Goal: Task Accomplishment & Management: Manage account settings

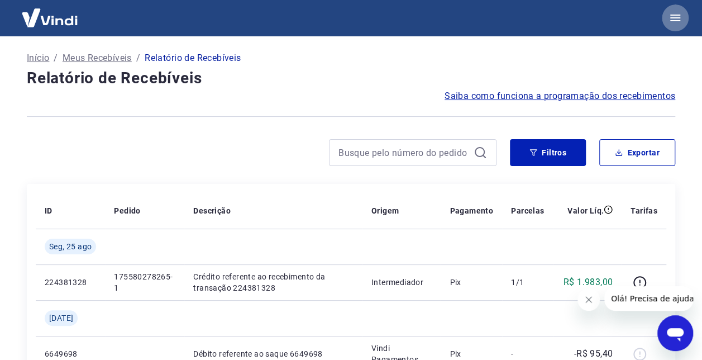
click at [670, 19] on icon "button" at bounding box center [674, 17] width 13 height 13
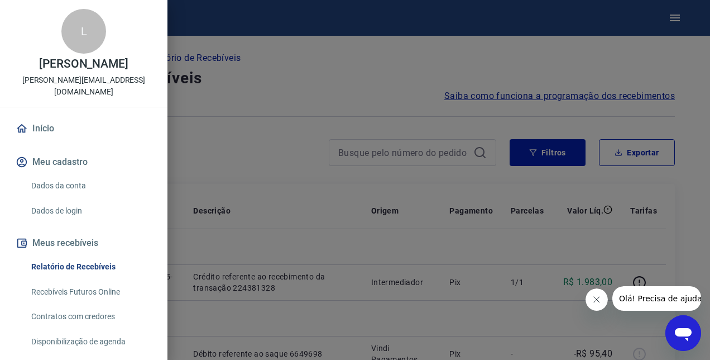
click at [80, 183] on link "Dados da conta" at bounding box center [90, 185] width 127 height 23
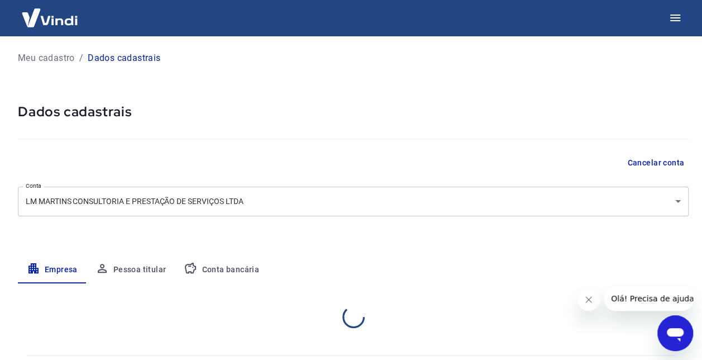
select select "SP"
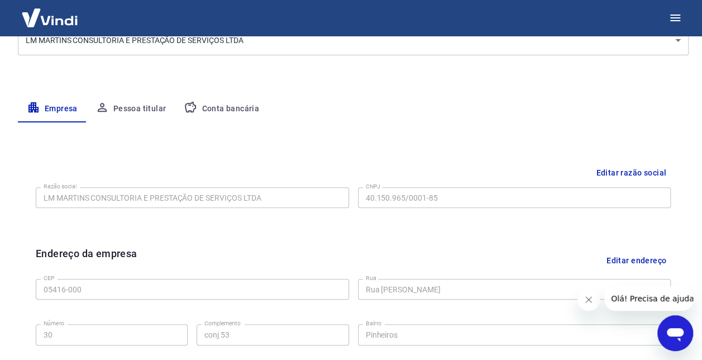
scroll to position [147, 0]
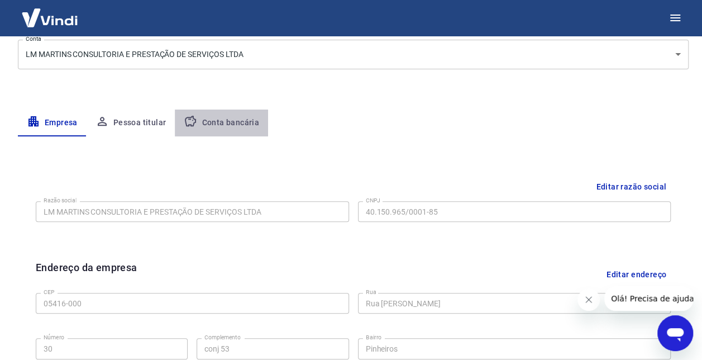
click at [229, 123] on button "Conta bancária" at bounding box center [221, 122] width 93 height 27
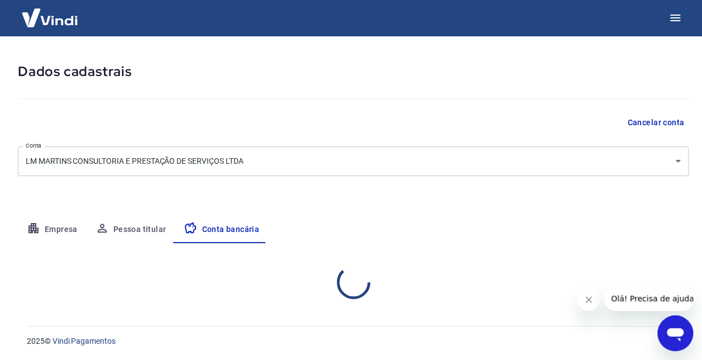
select select "1"
